Goal: Find specific page/section: Find specific page/section

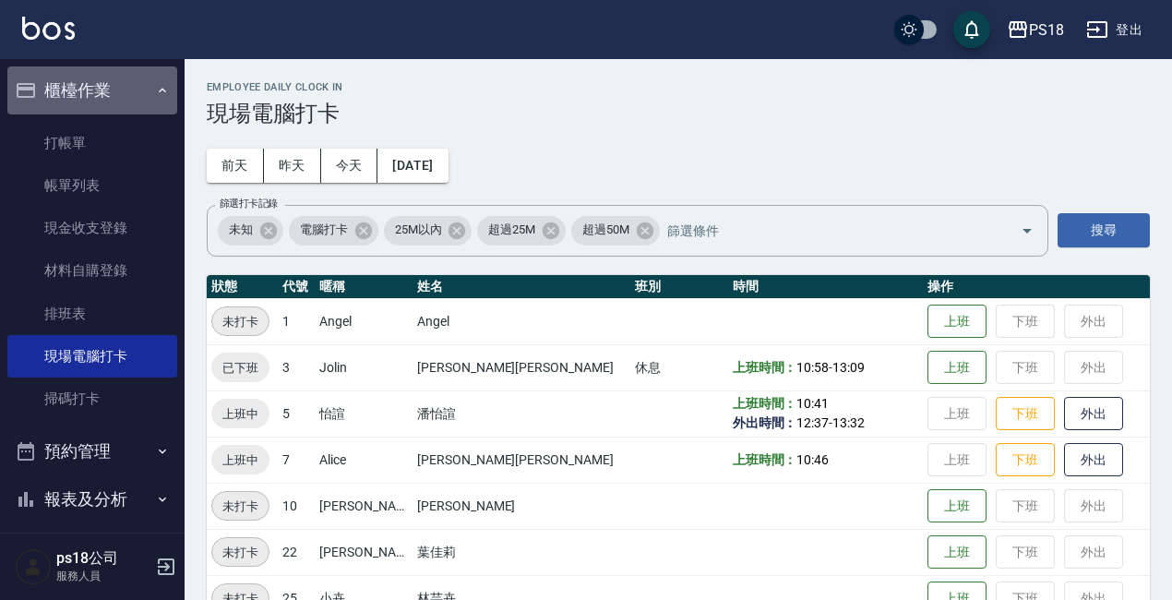
click at [155, 92] on icon "button" at bounding box center [162, 90] width 15 height 15
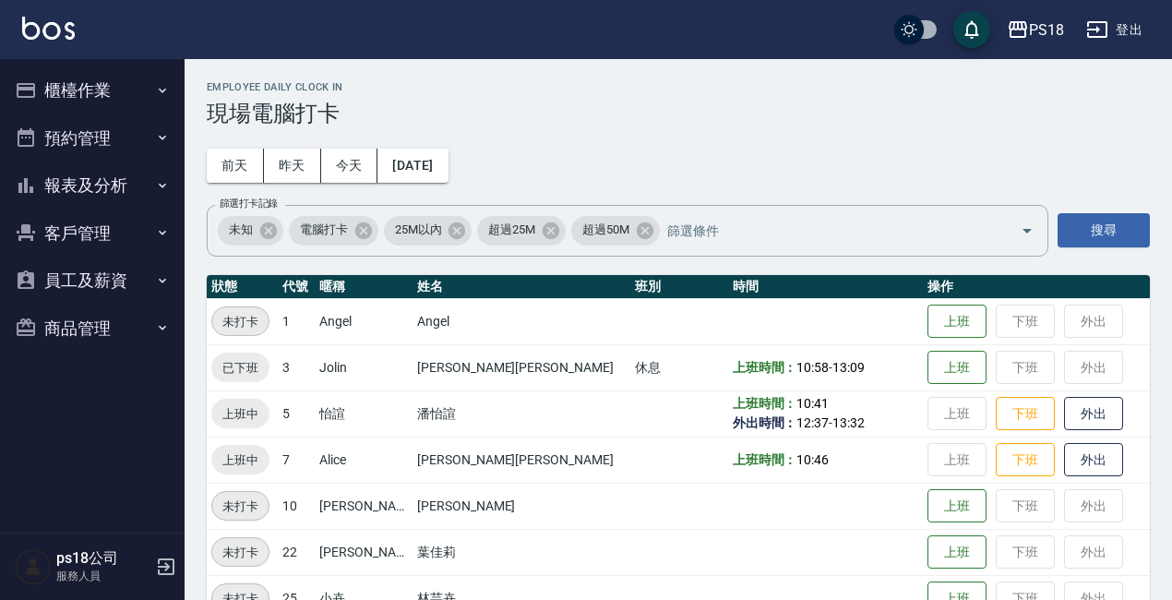
click at [83, 327] on button "商品管理" at bounding box center [92, 328] width 170 height 48
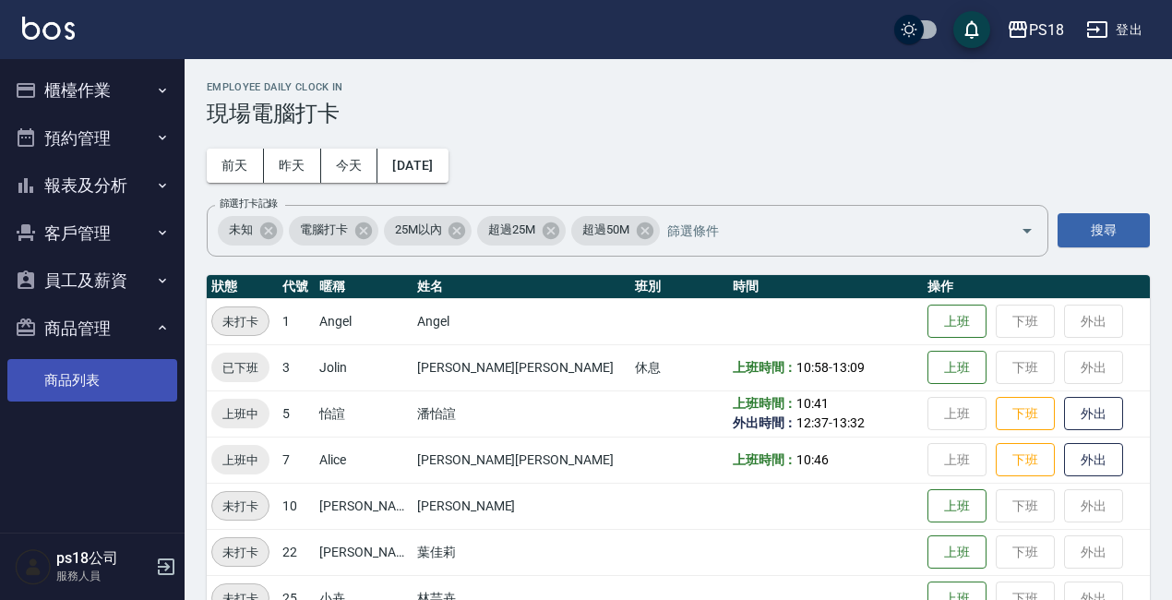
click at [69, 380] on link "商品列表" at bounding box center [92, 380] width 170 height 42
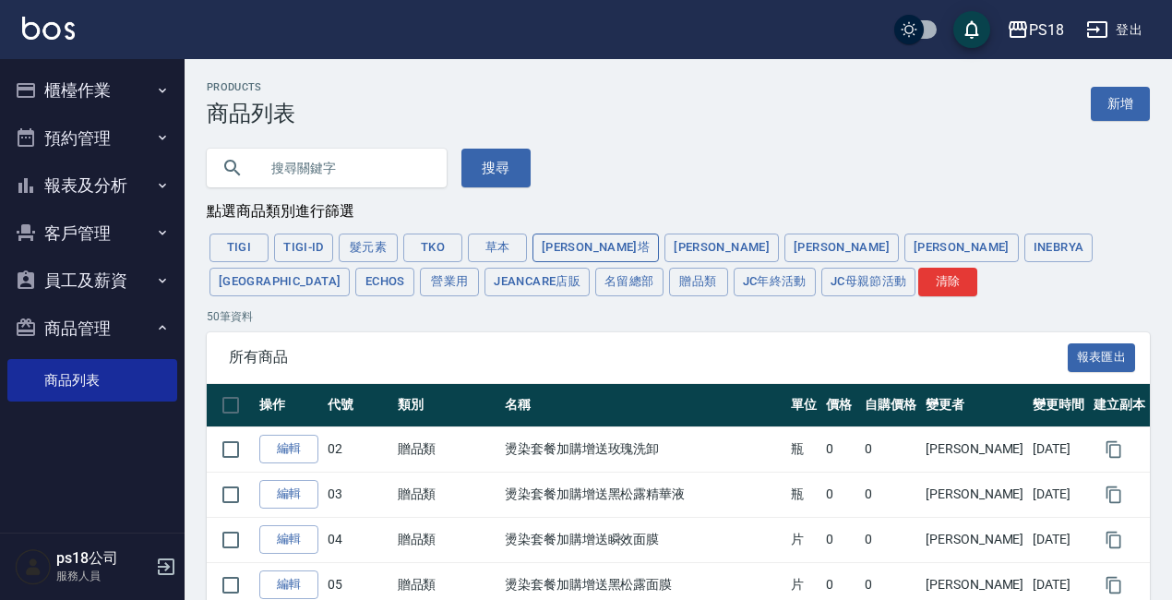
click at [543, 244] on button "[PERSON_NAME]塔" at bounding box center [595, 247] width 126 height 29
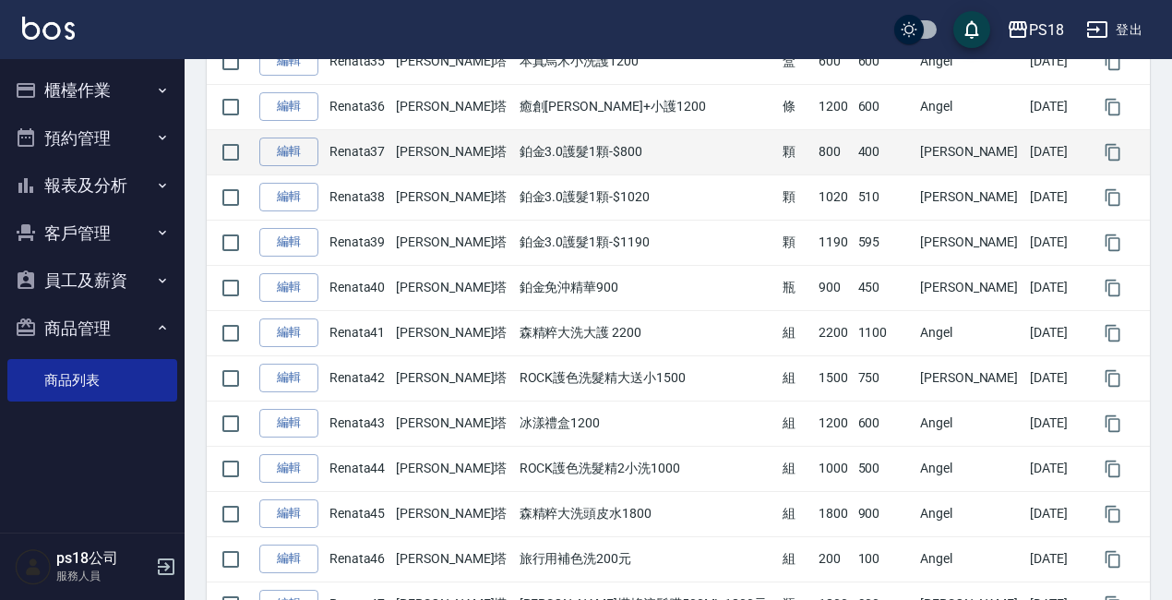
scroll to position [2030, 0]
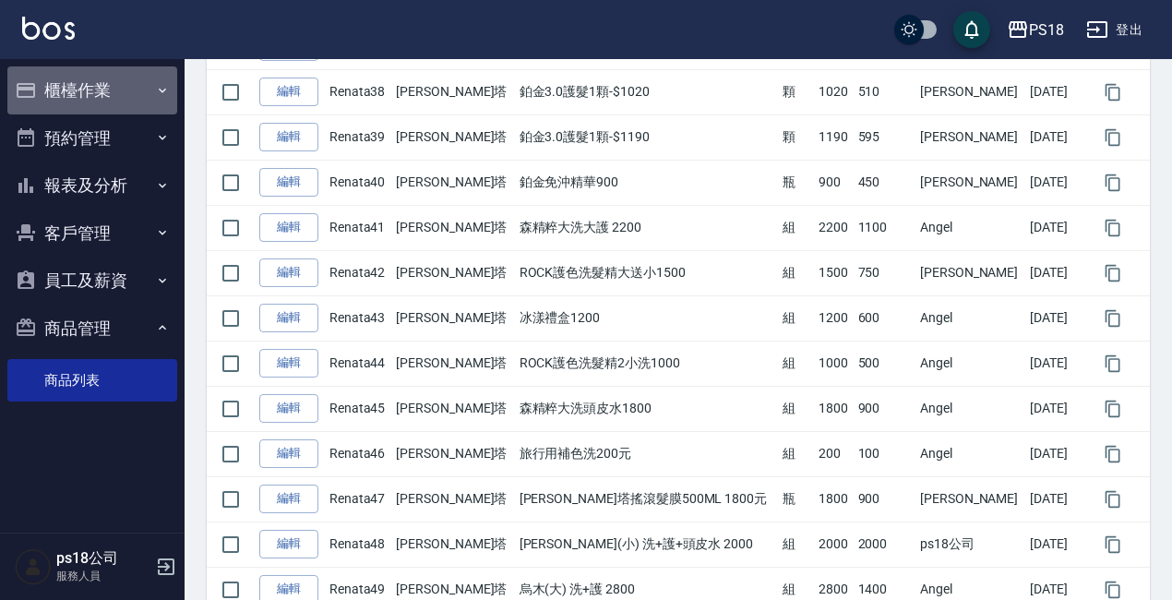
click at [68, 93] on button "櫃檯作業" at bounding box center [92, 90] width 170 height 48
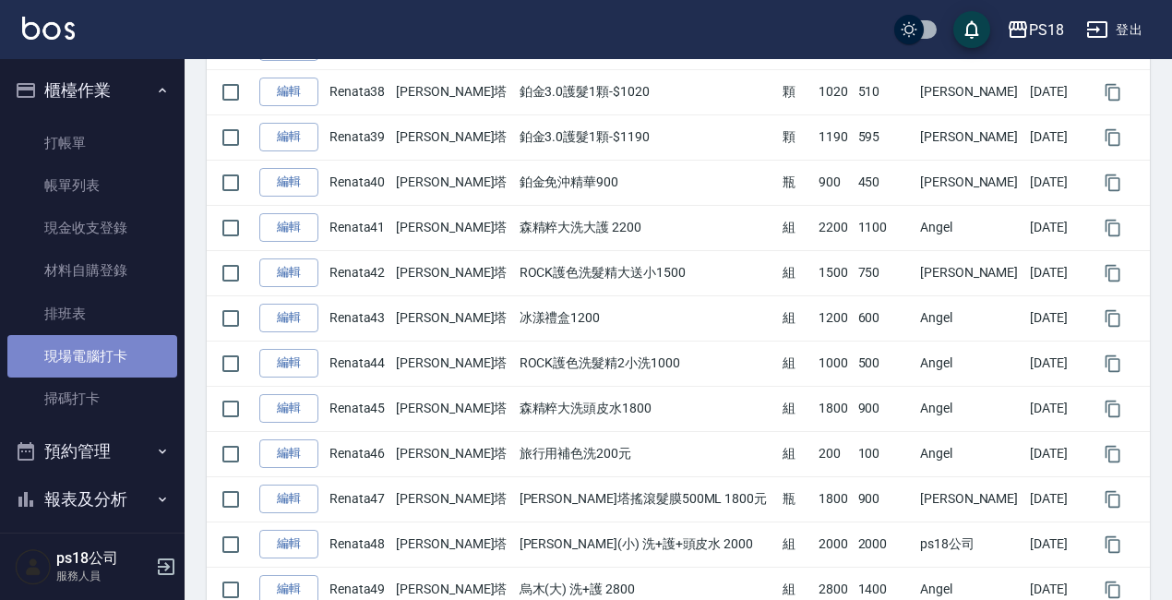
click at [120, 349] on link "現場電腦打卡" at bounding box center [92, 356] width 170 height 42
